Goal: Information Seeking & Learning: Learn about a topic

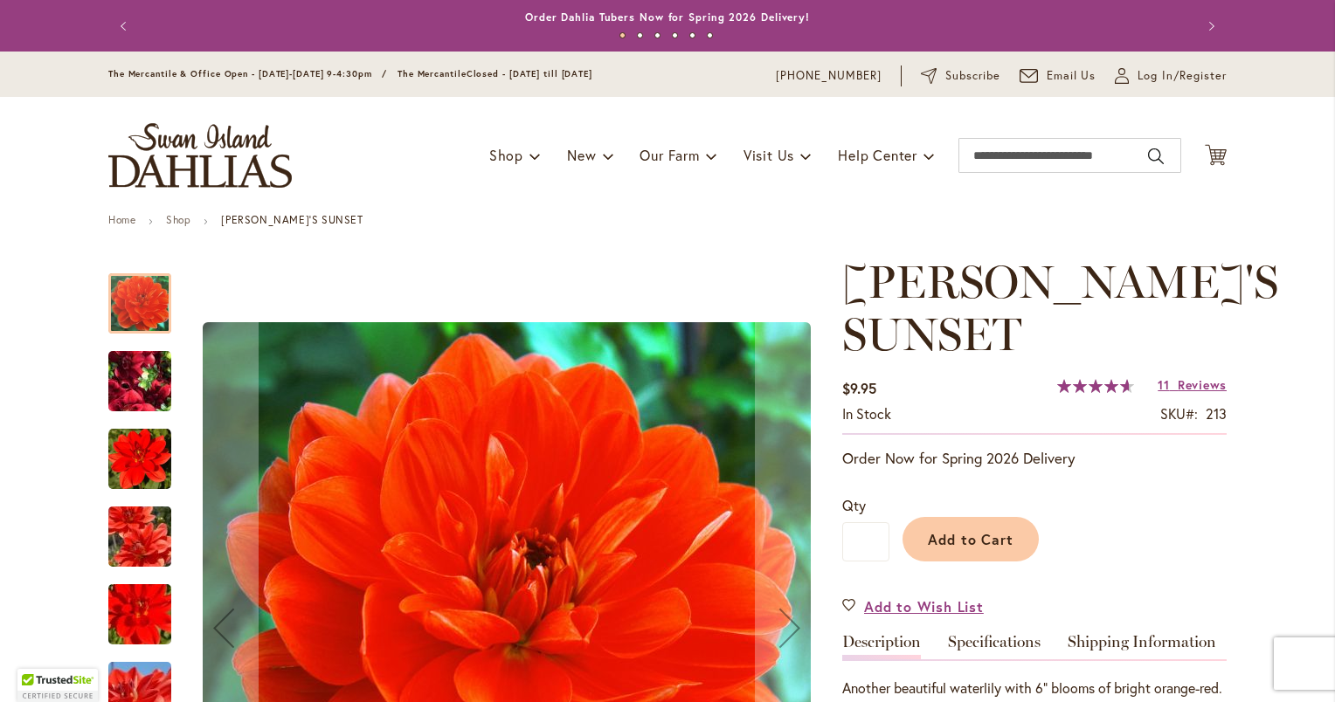
click at [126, 373] on img "PATRICIA ANN'S SUNSET" at bounding box center [140, 382] width 126 height 94
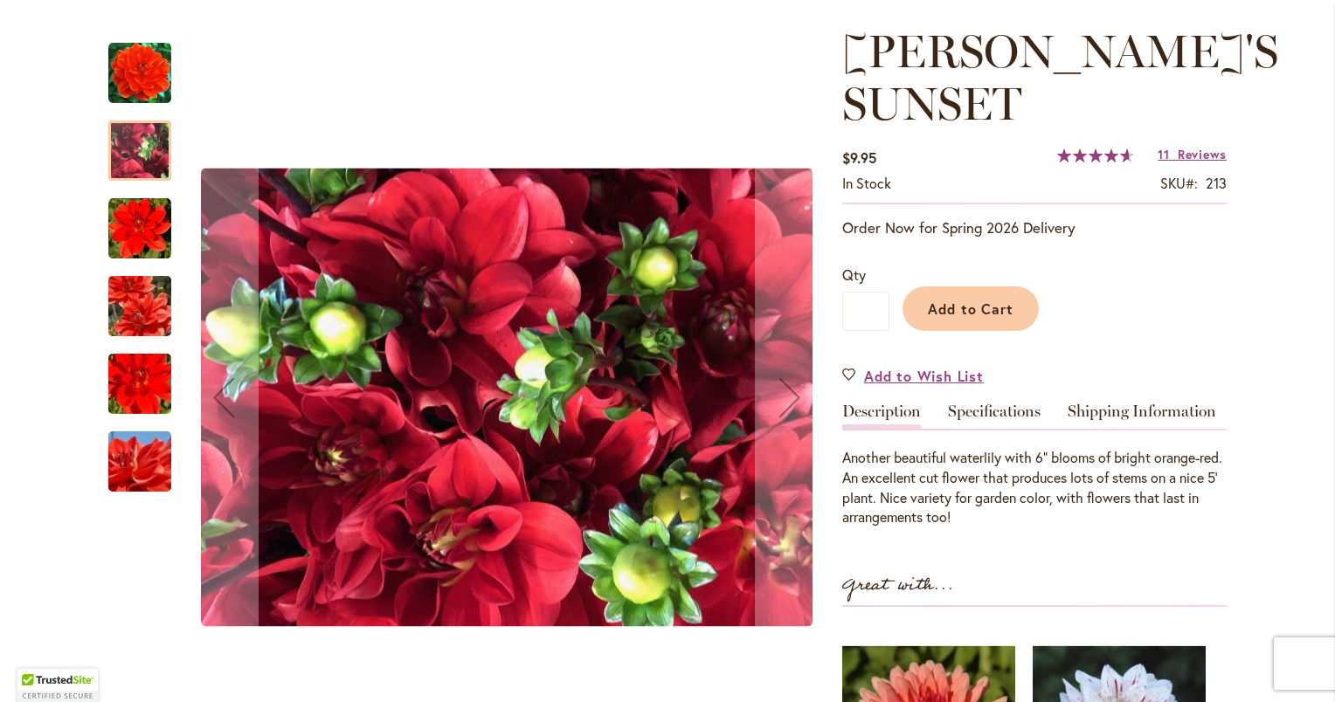
scroll to position [240, 0]
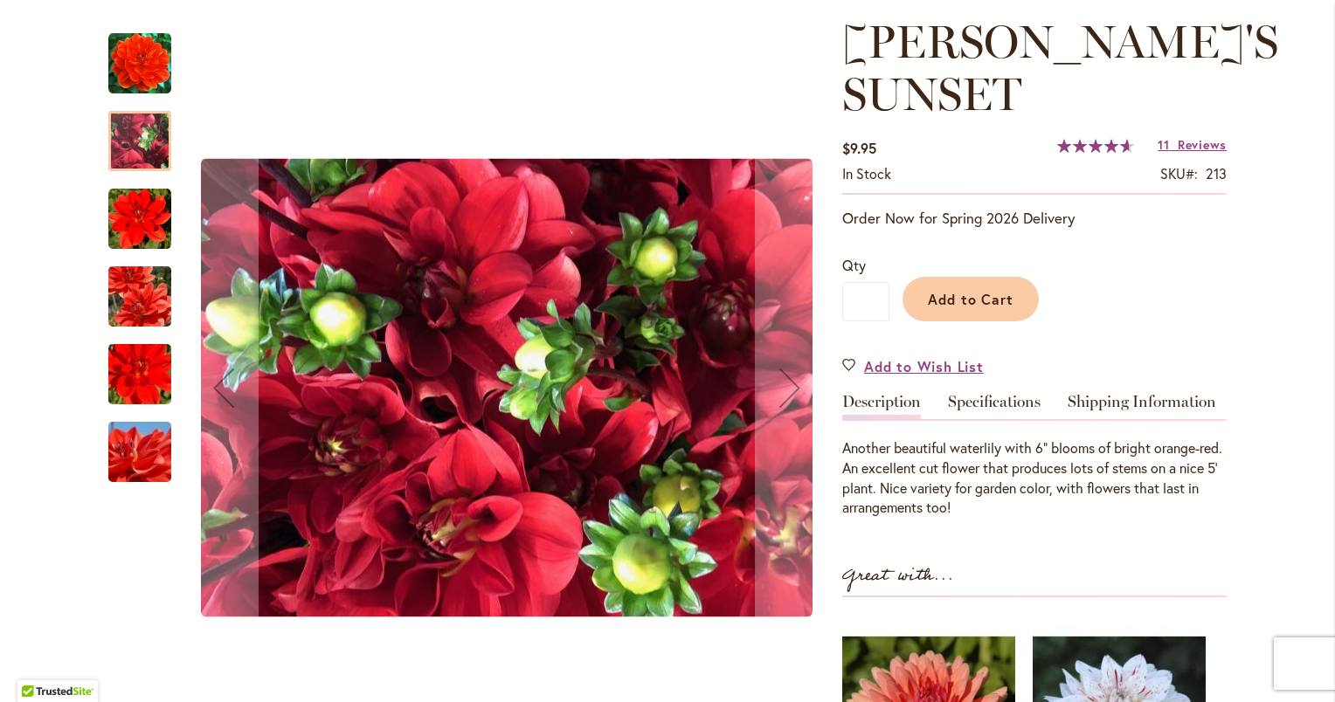
click at [129, 236] on img "PATRICIA ANN'S SUNSET" at bounding box center [139, 219] width 63 height 63
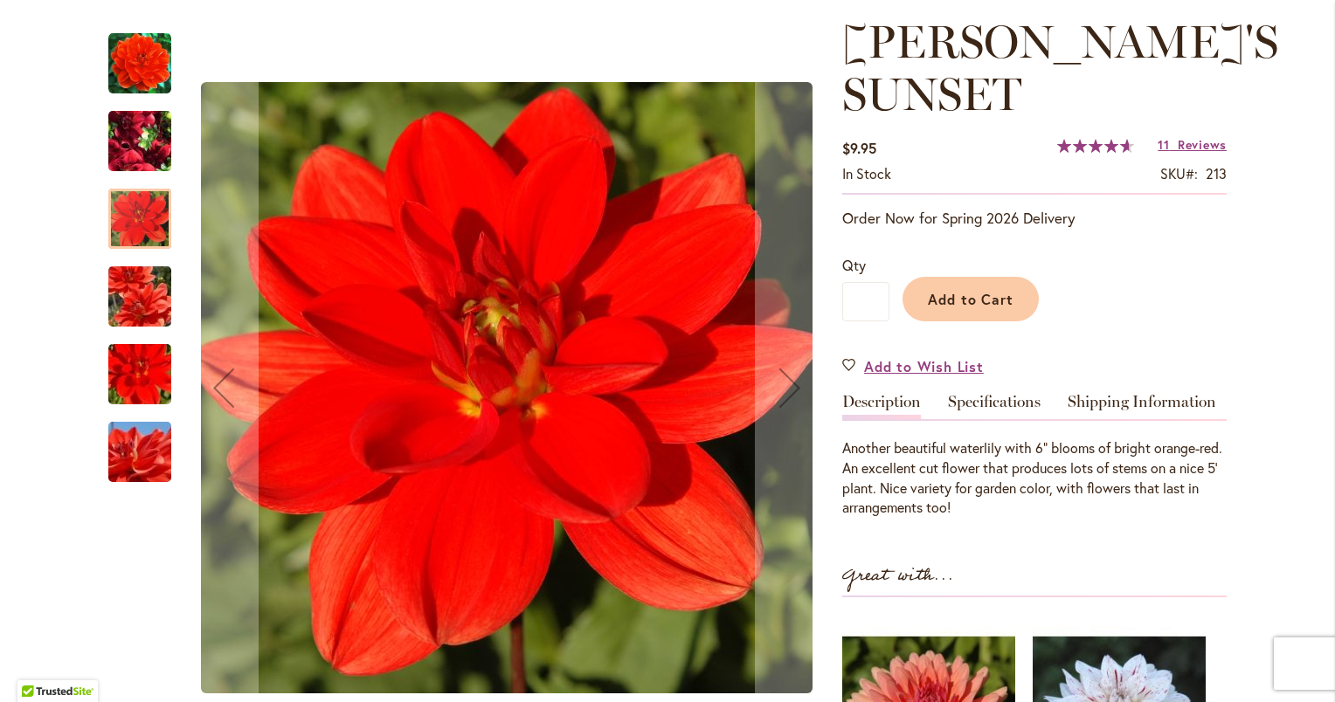
click at [135, 283] on img "PATRICIA ANN'S SUNSET" at bounding box center [140, 297] width 126 height 84
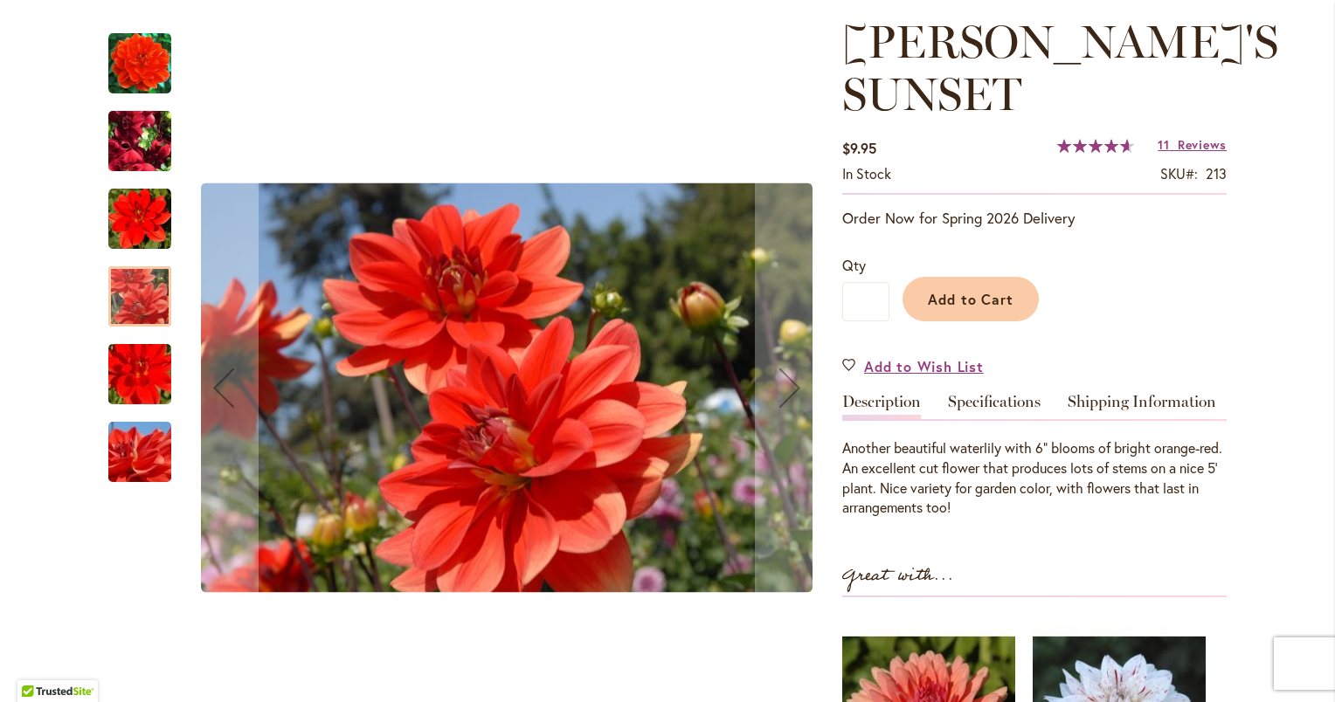
click at [147, 388] on img "PATRICIA ANN'S SUNSET" at bounding box center [140, 375] width 126 height 84
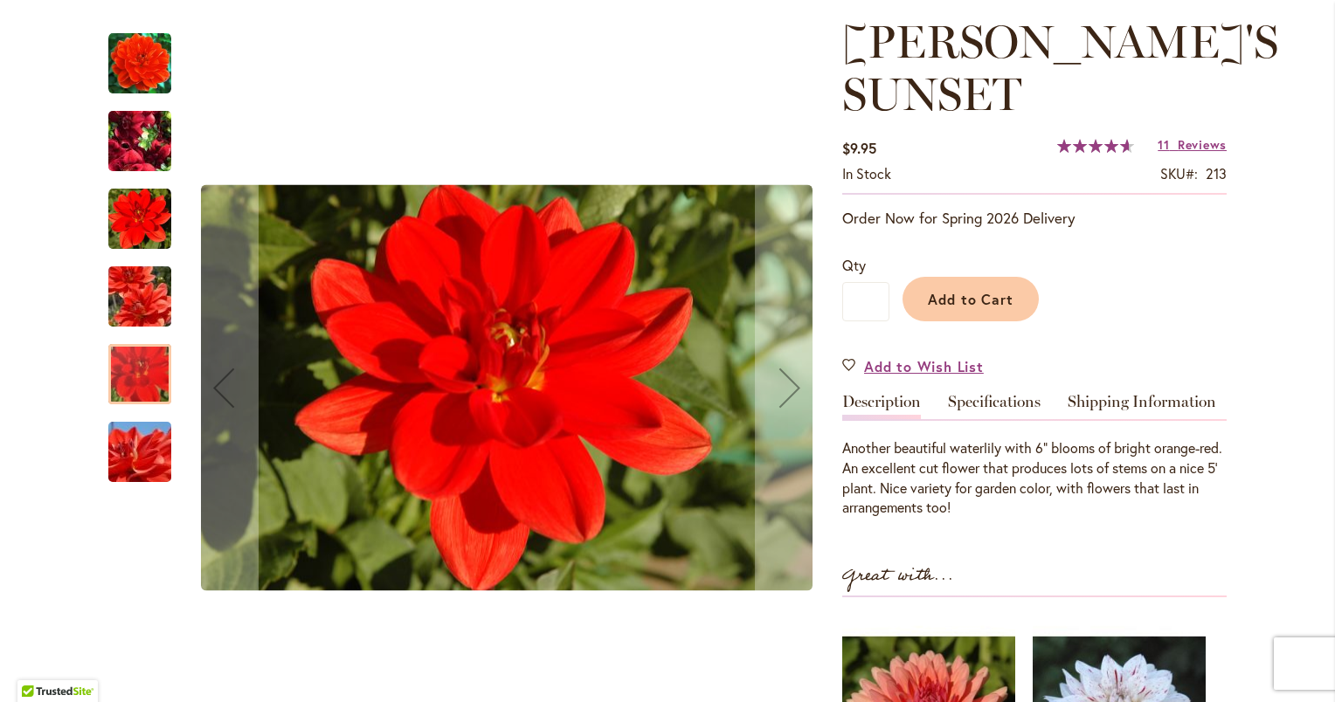
click at [148, 434] on img "PATRICIA ANN'S SUNSET" at bounding box center [140, 452] width 126 height 84
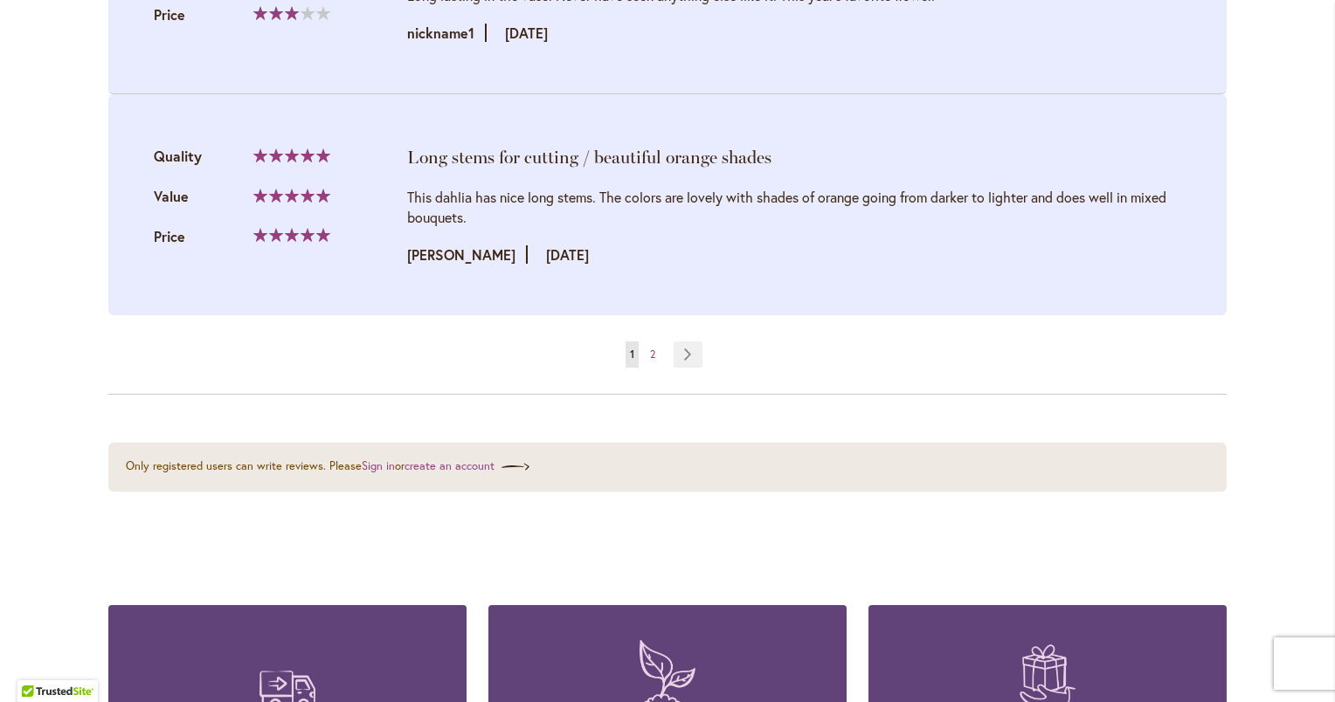
scroll to position [4041, 0]
click at [650, 347] on span "2" at bounding box center [652, 353] width 5 height 13
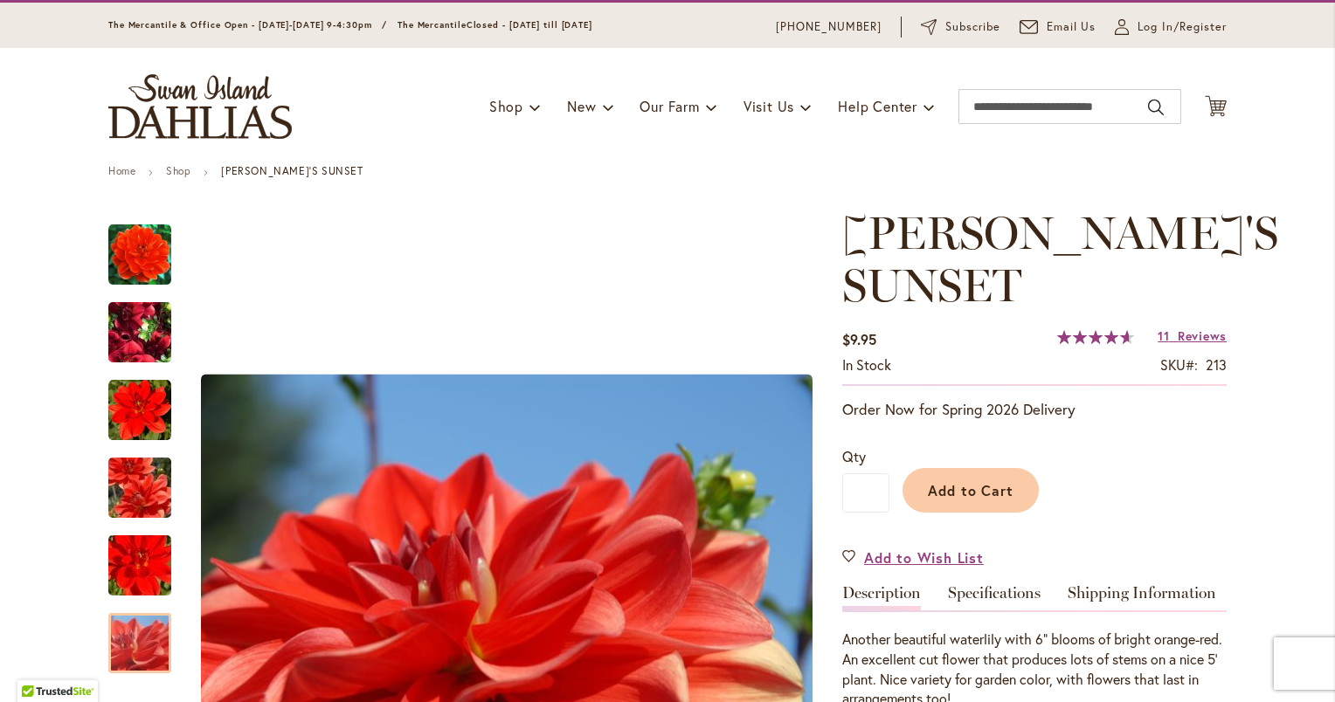
scroll to position [0, 0]
